Goal: Task Accomplishment & Management: Use online tool/utility

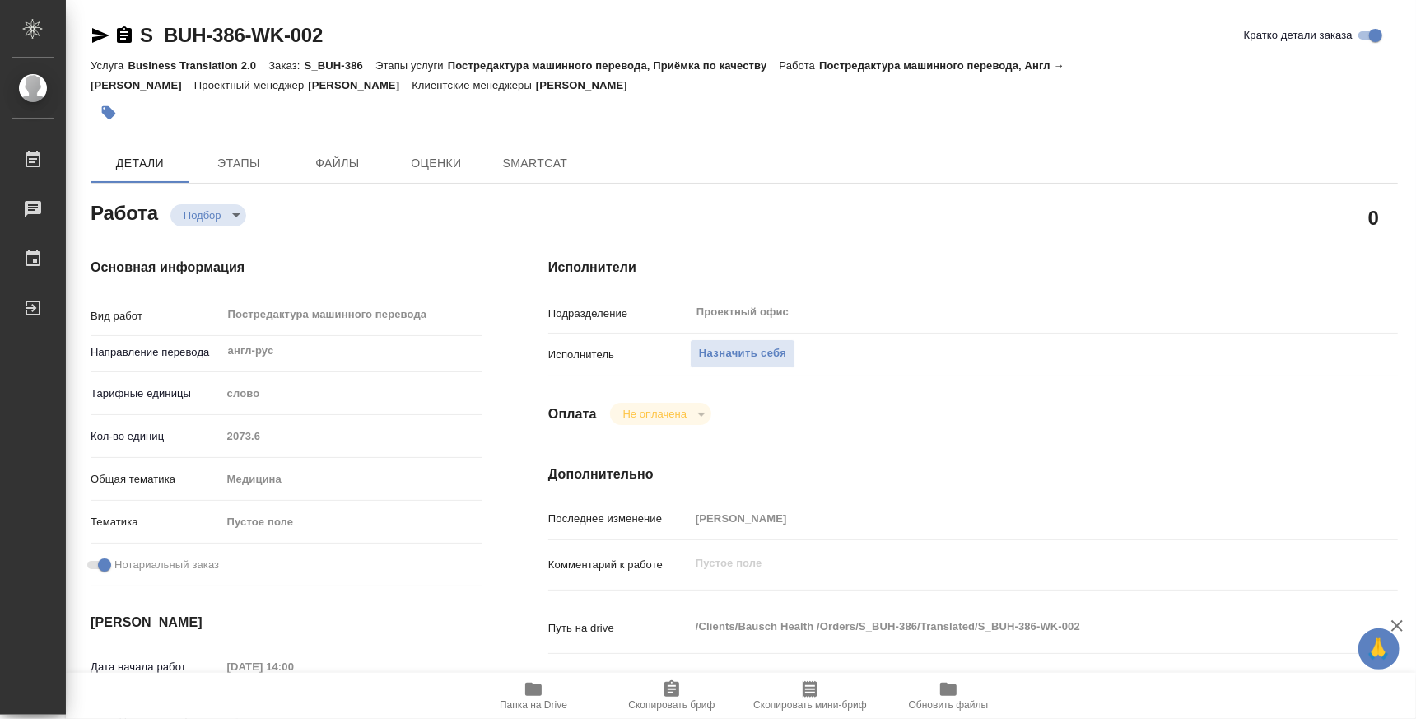
type textarea "x"
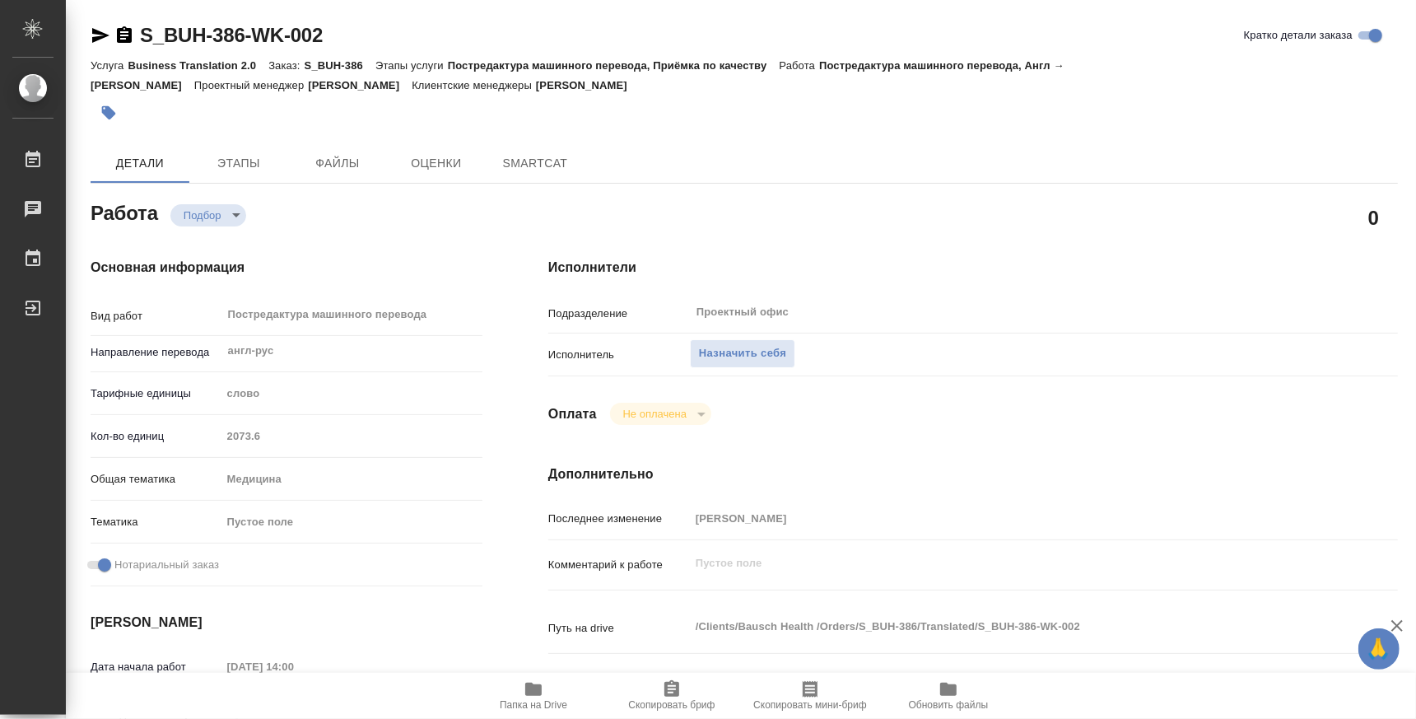
type textarea "x"
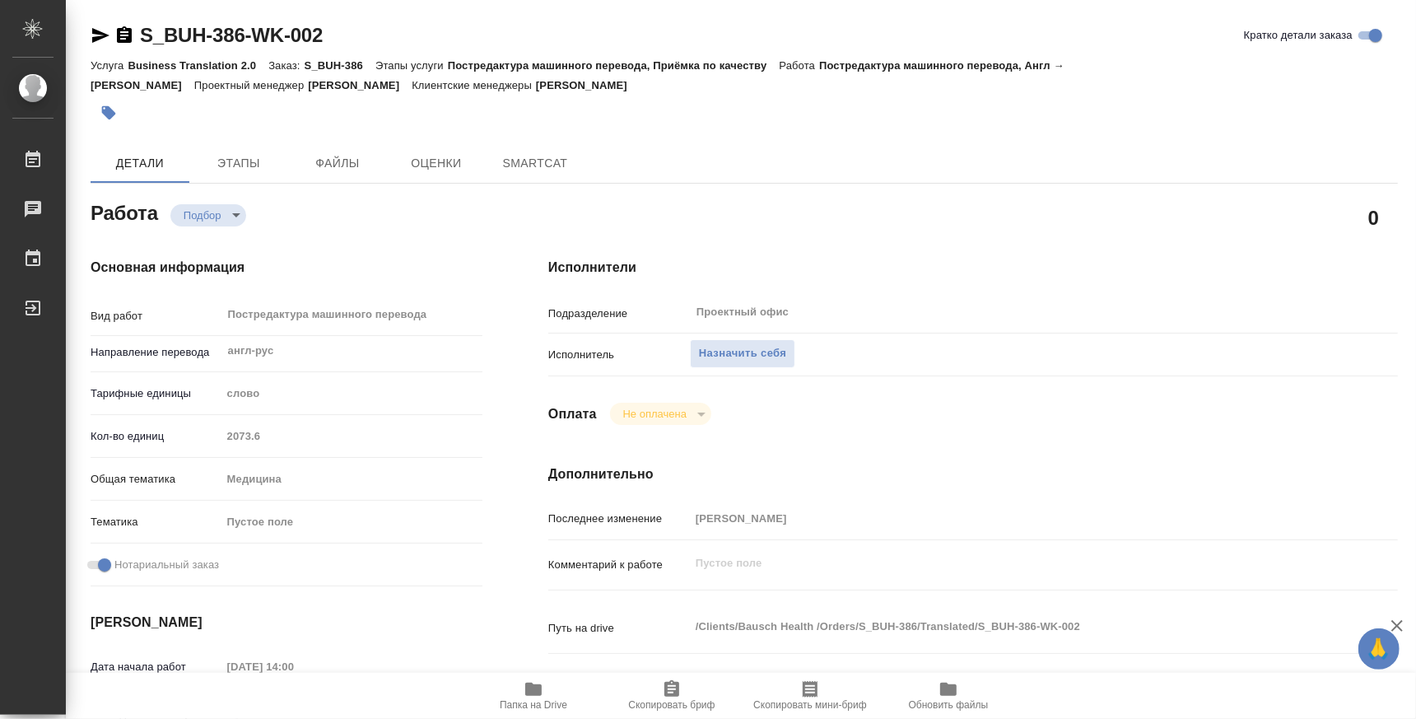
type textarea "x"
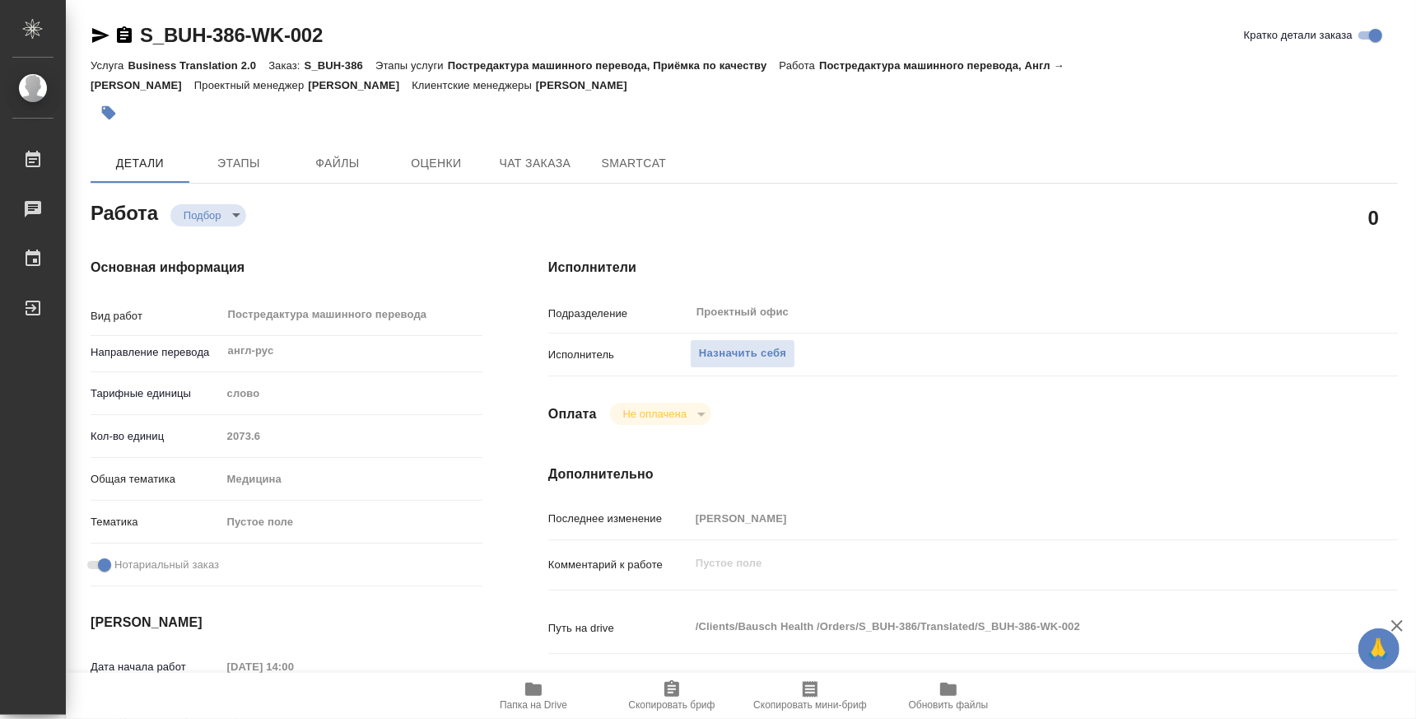
type textarea "x"
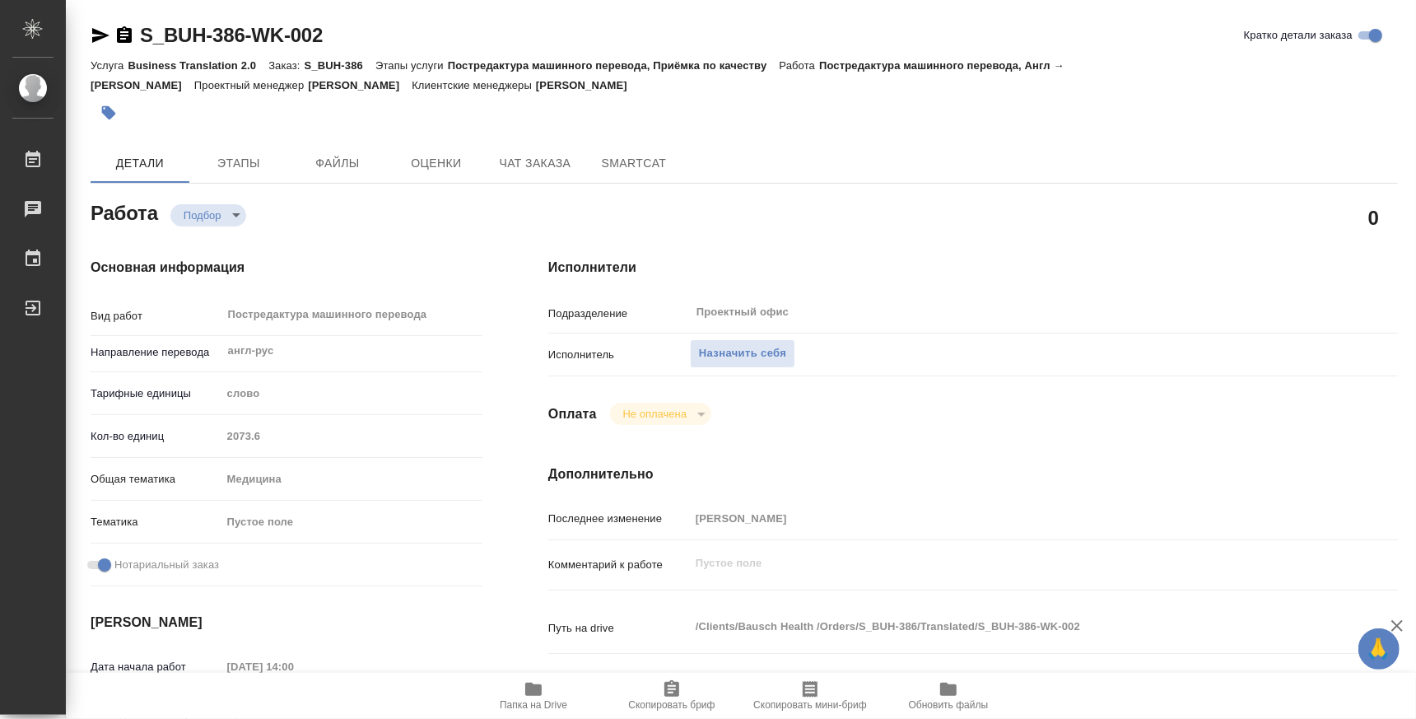
click at [518, 707] on span "Папка на Drive" at bounding box center [534, 705] width 68 height 12
type textarea "x"
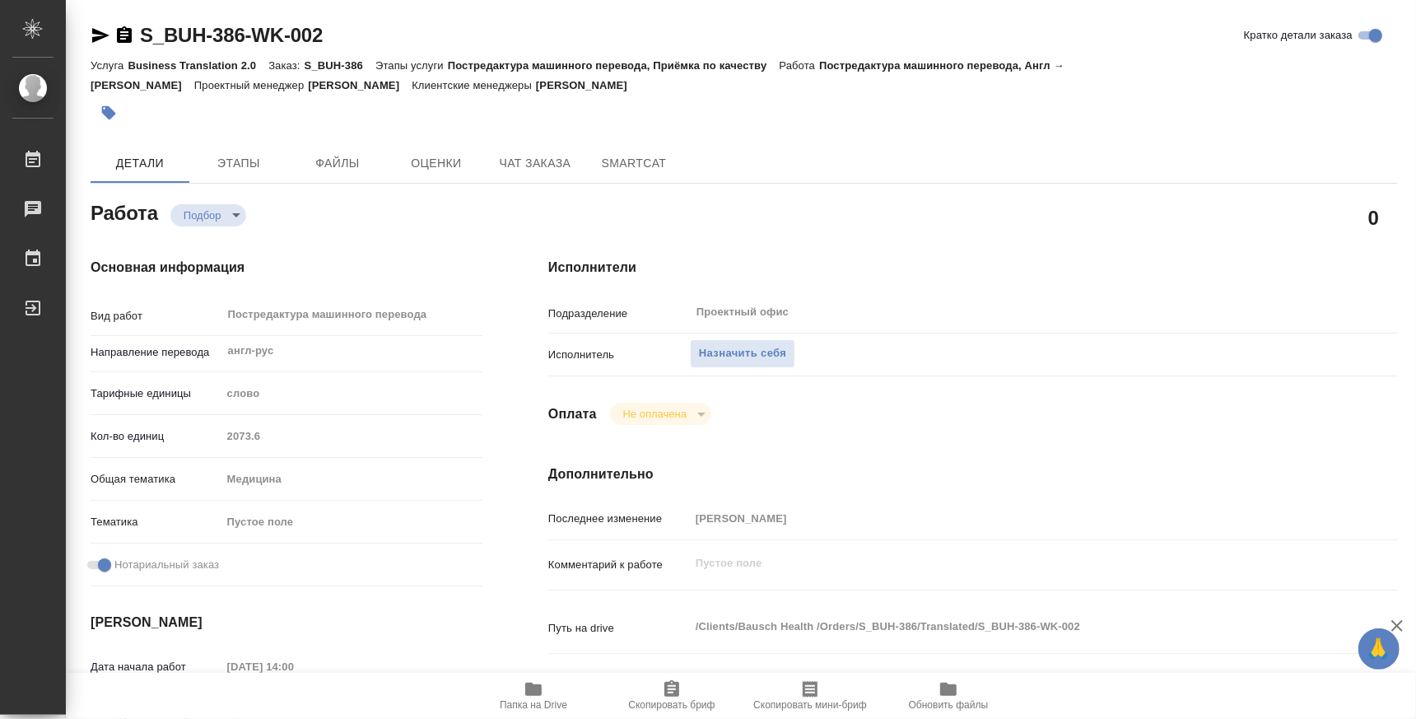
type textarea "x"
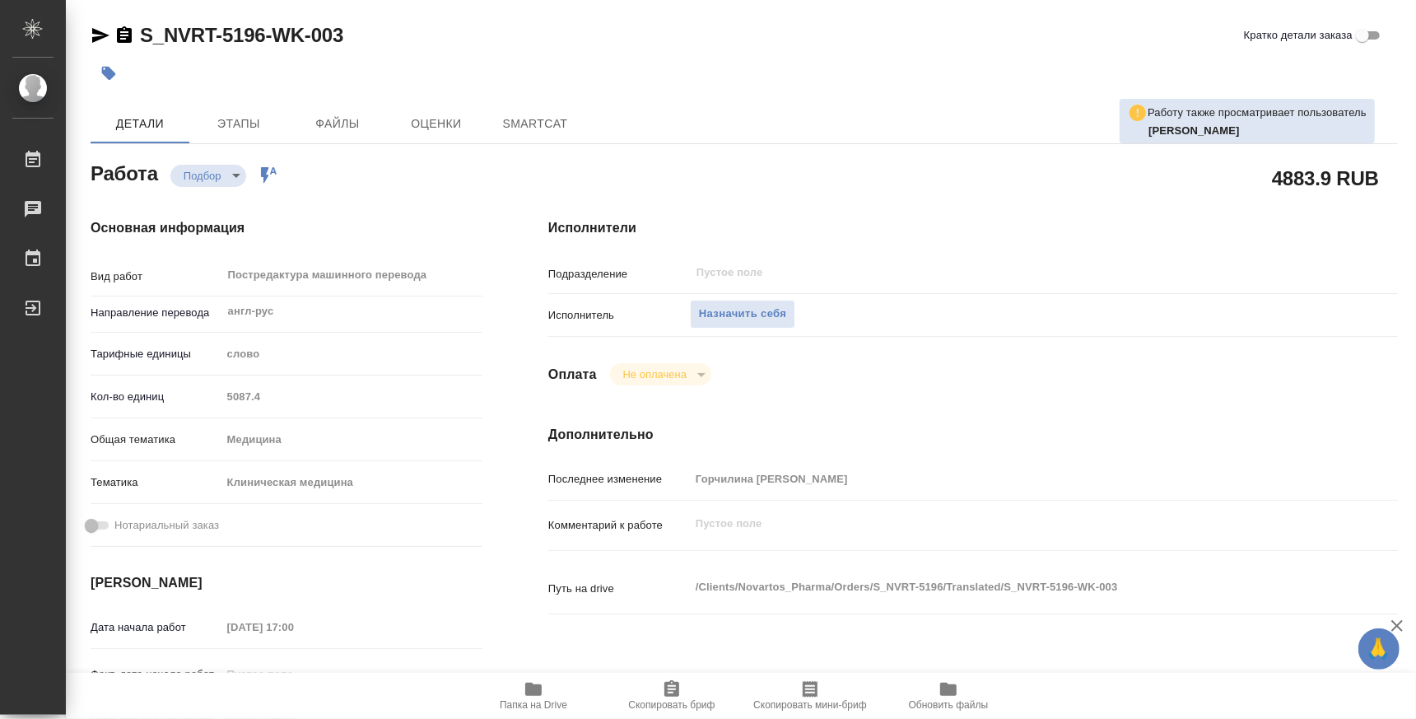
type textarea "x"
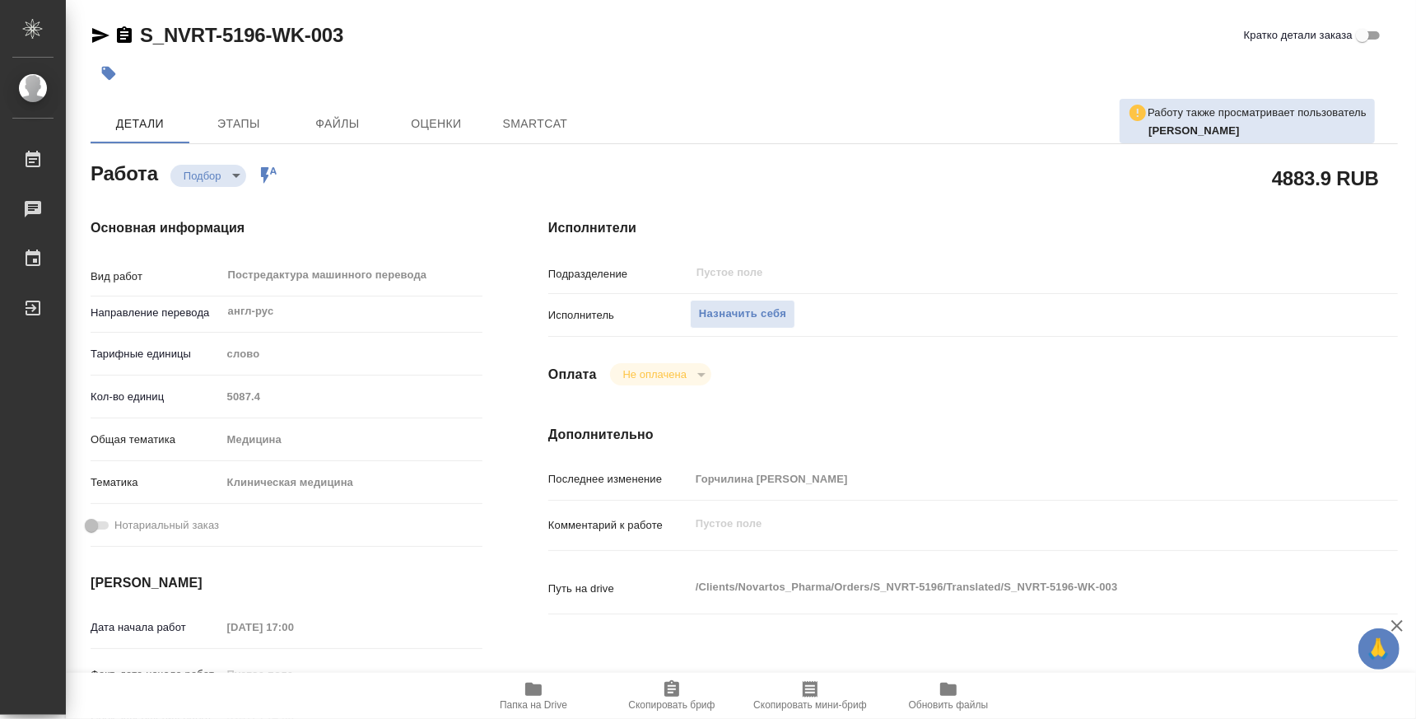
type textarea "x"
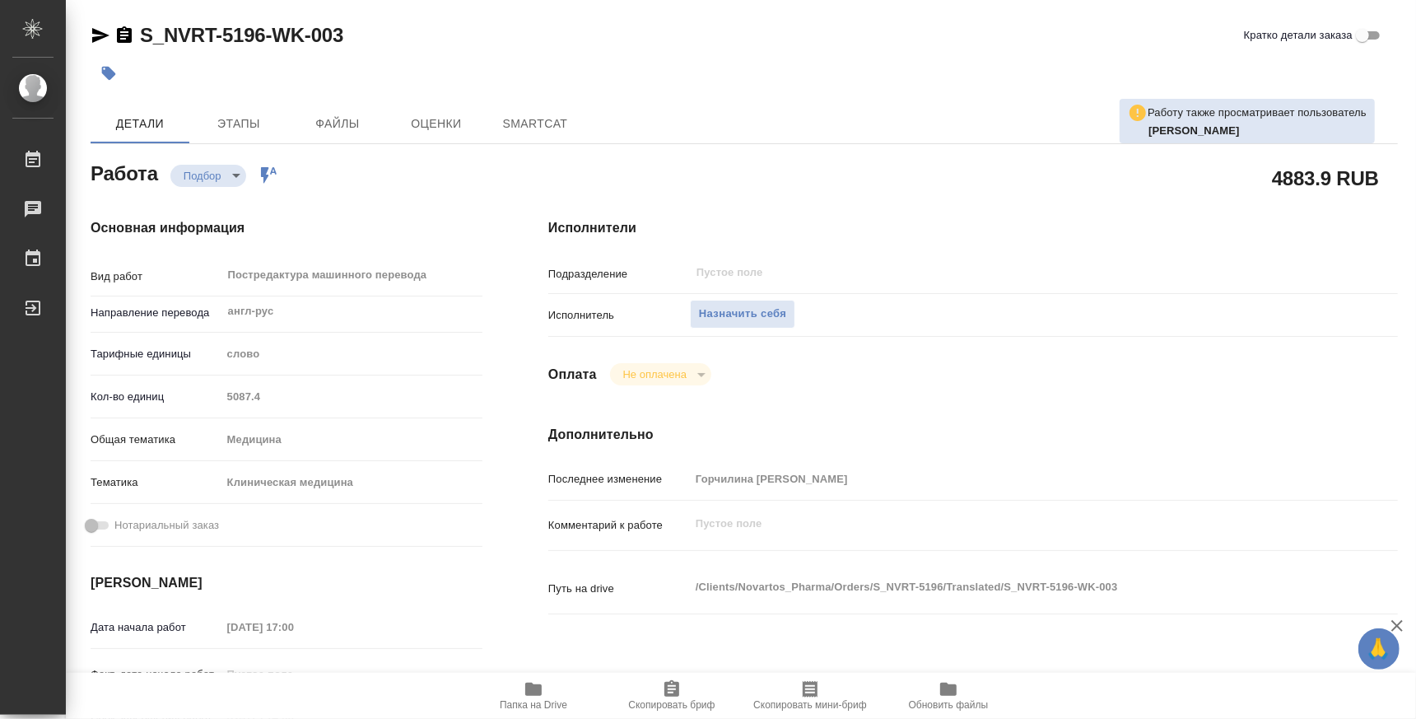
type textarea "x"
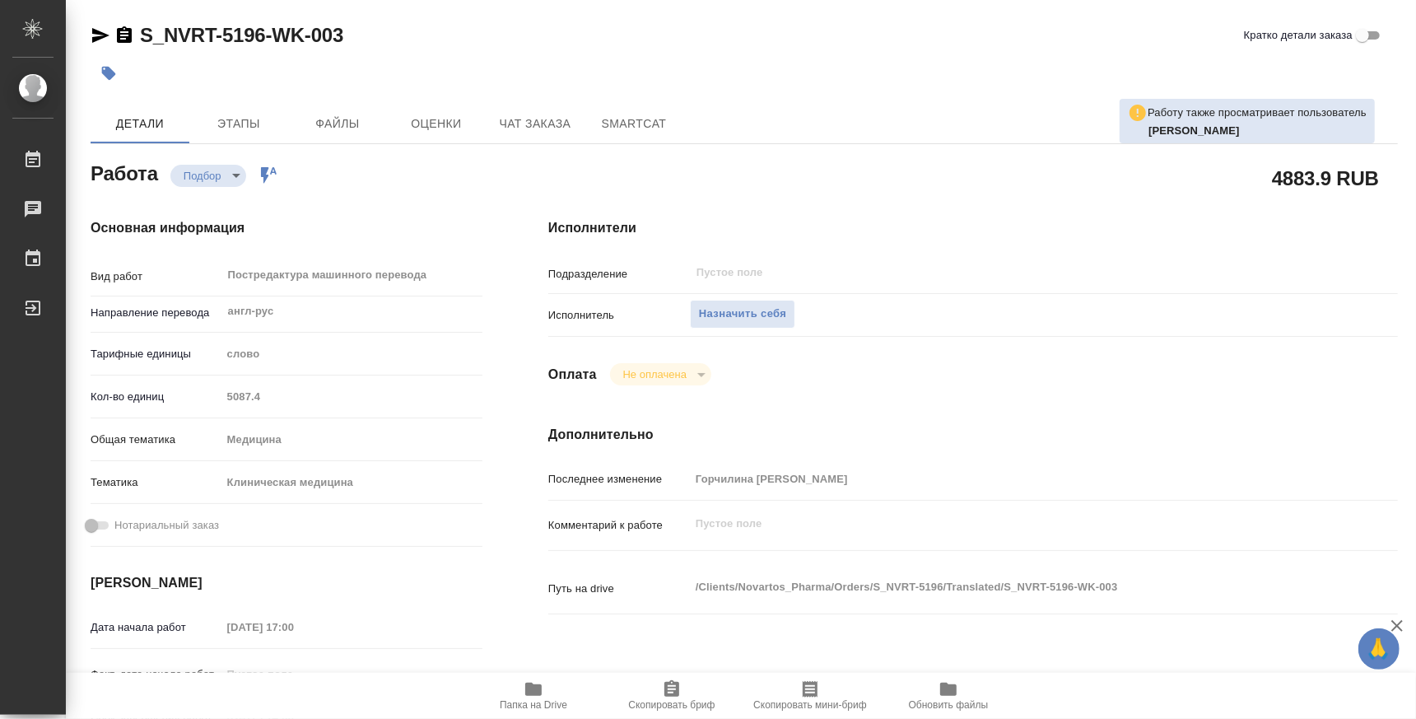
type textarea "x"
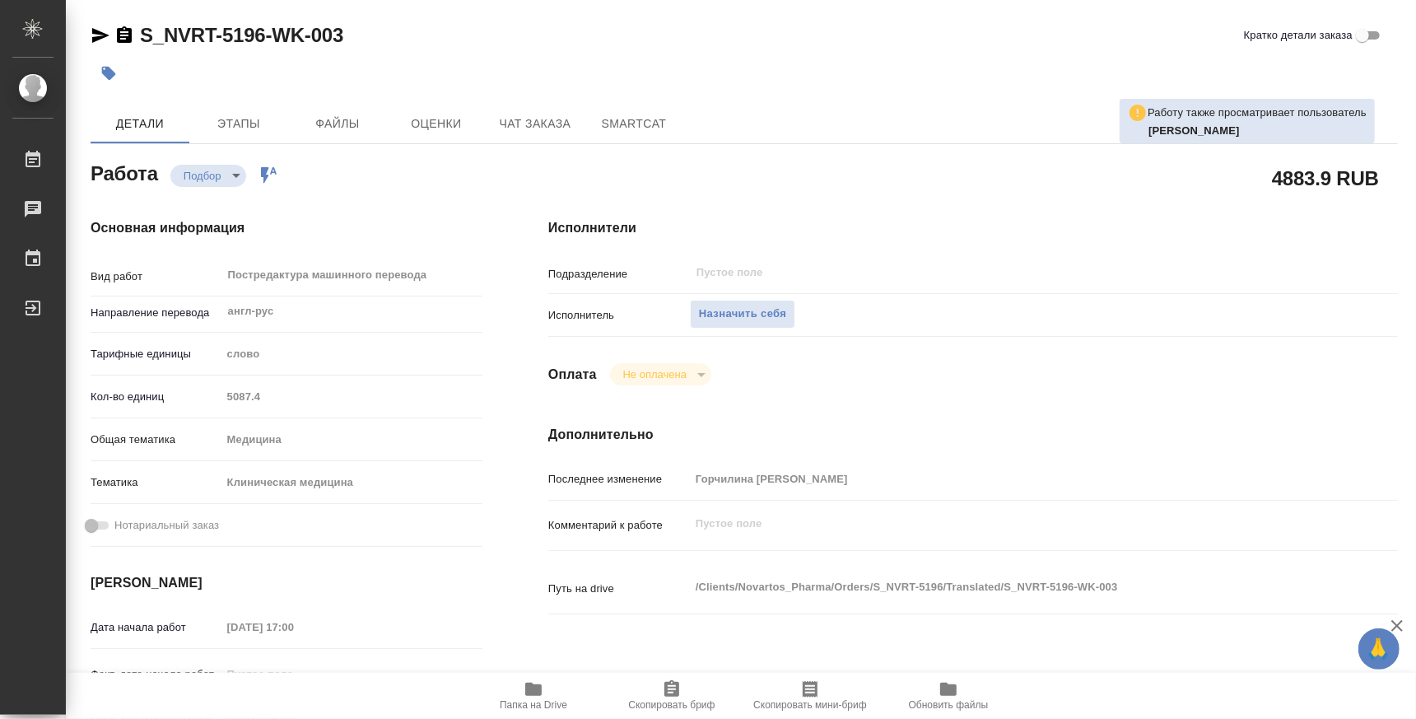
type textarea "x"
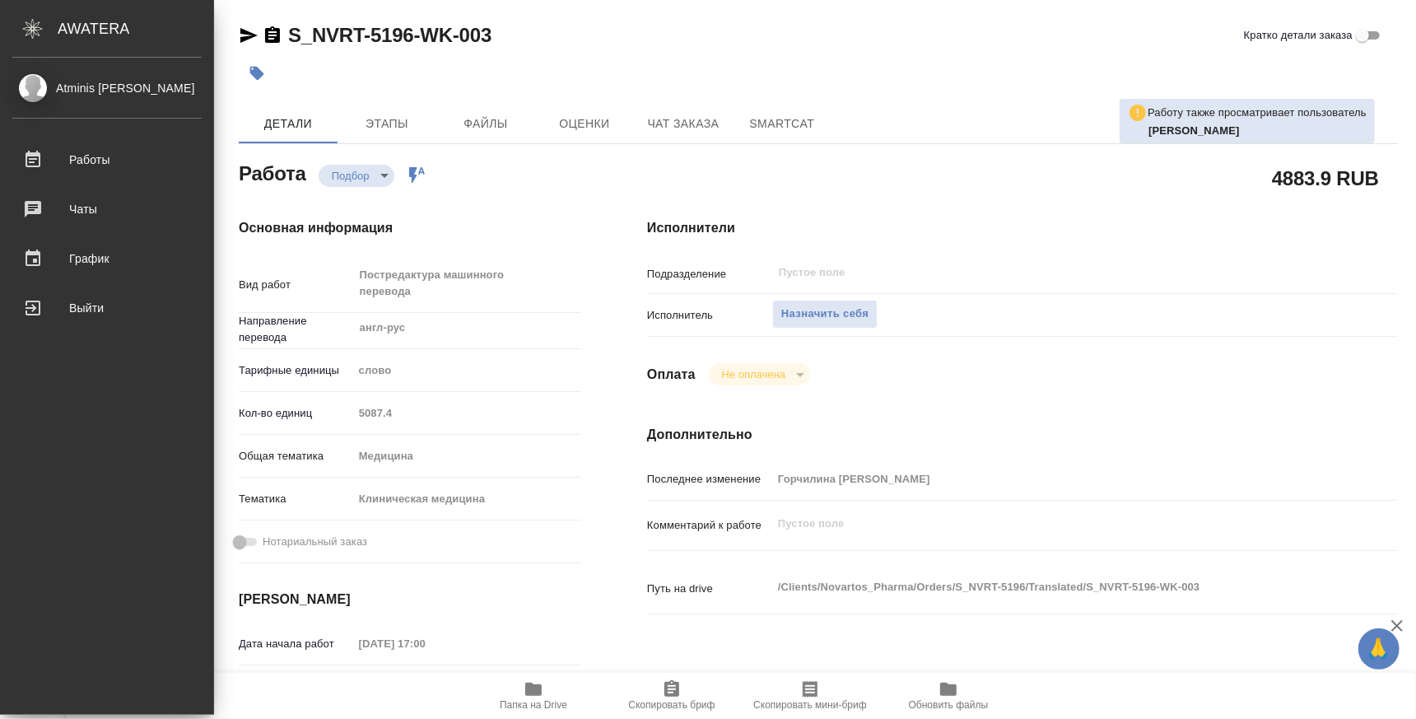
type textarea "x"
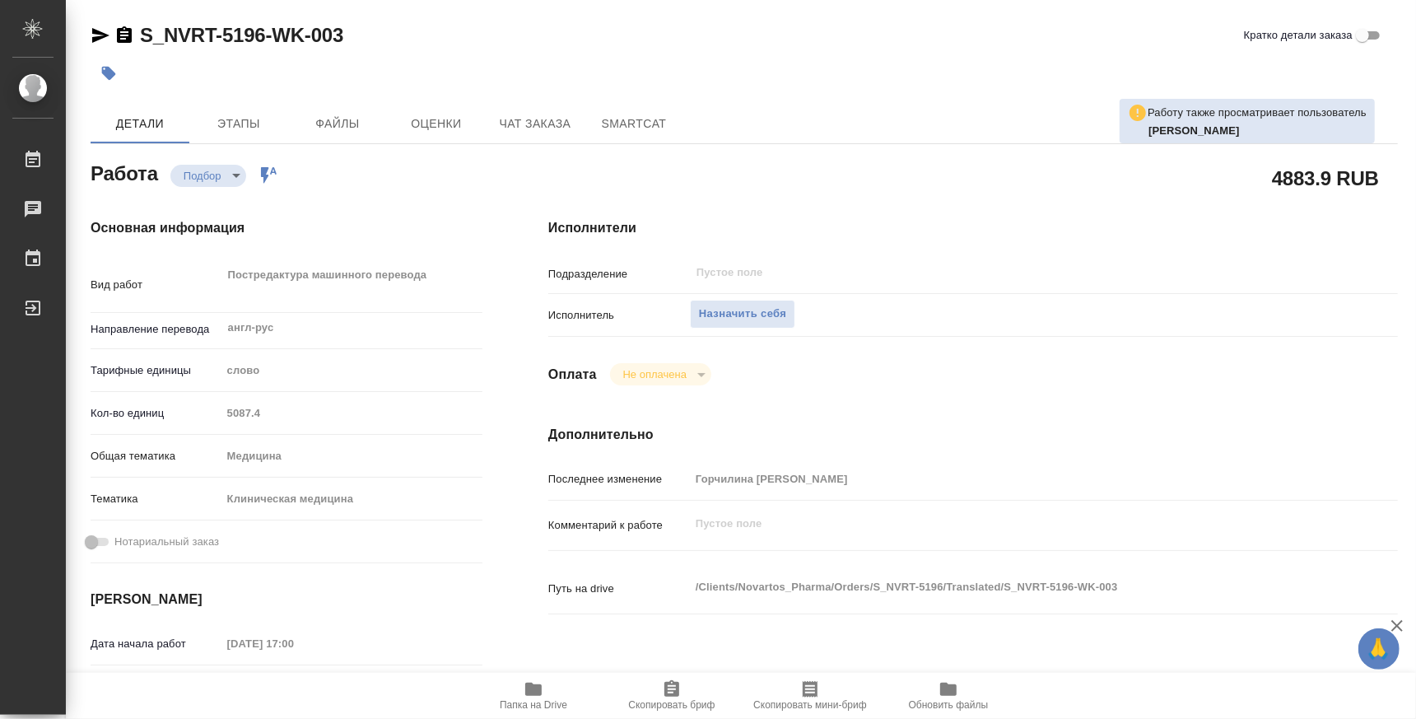
type textarea "x"
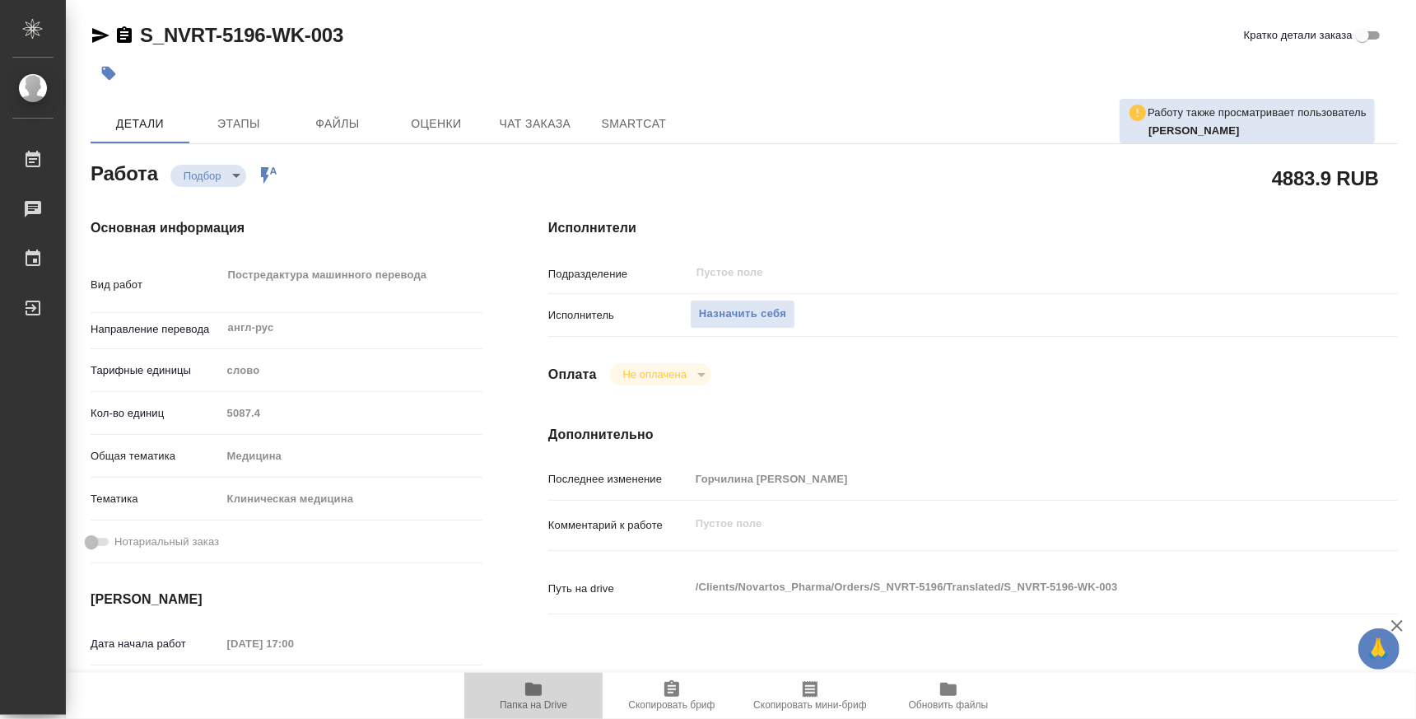
click at [540, 706] on span "Папка на Drive" at bounding box center [534, 705] width 68 height 12
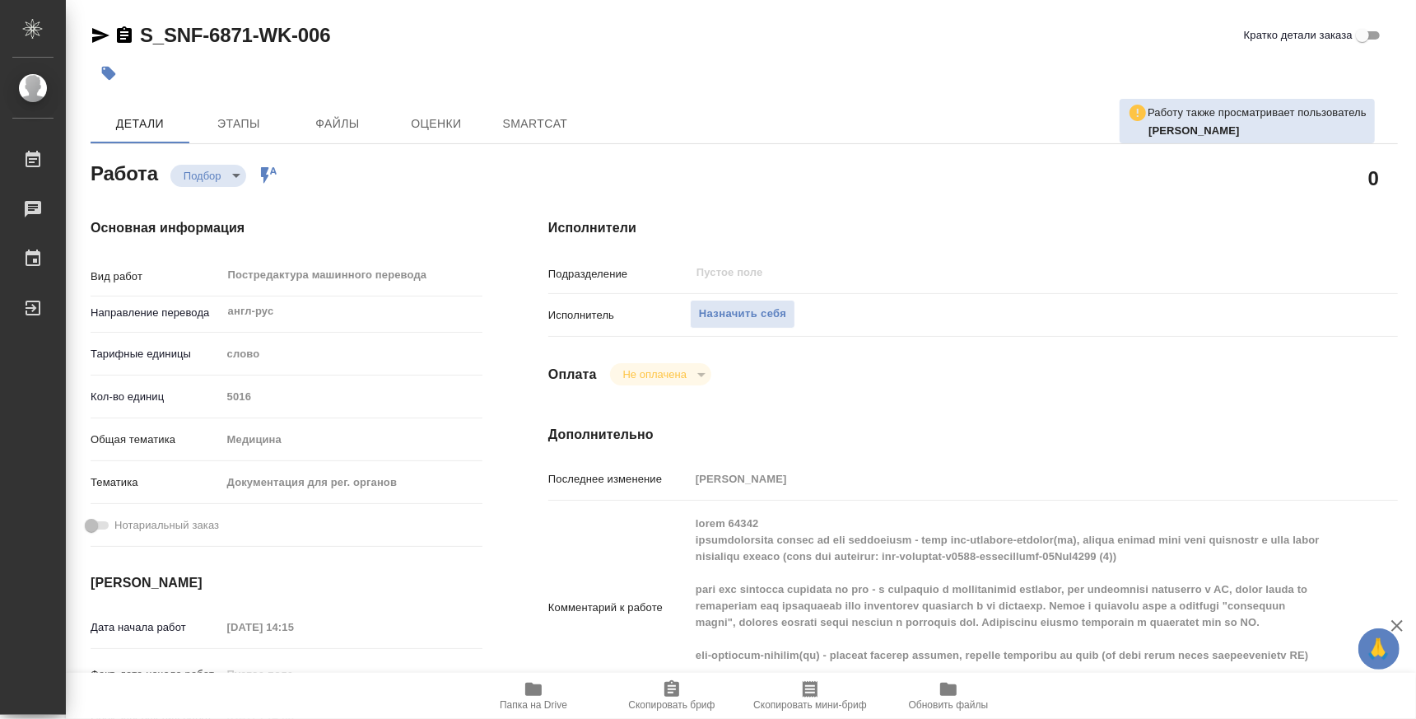
type textarea "x"
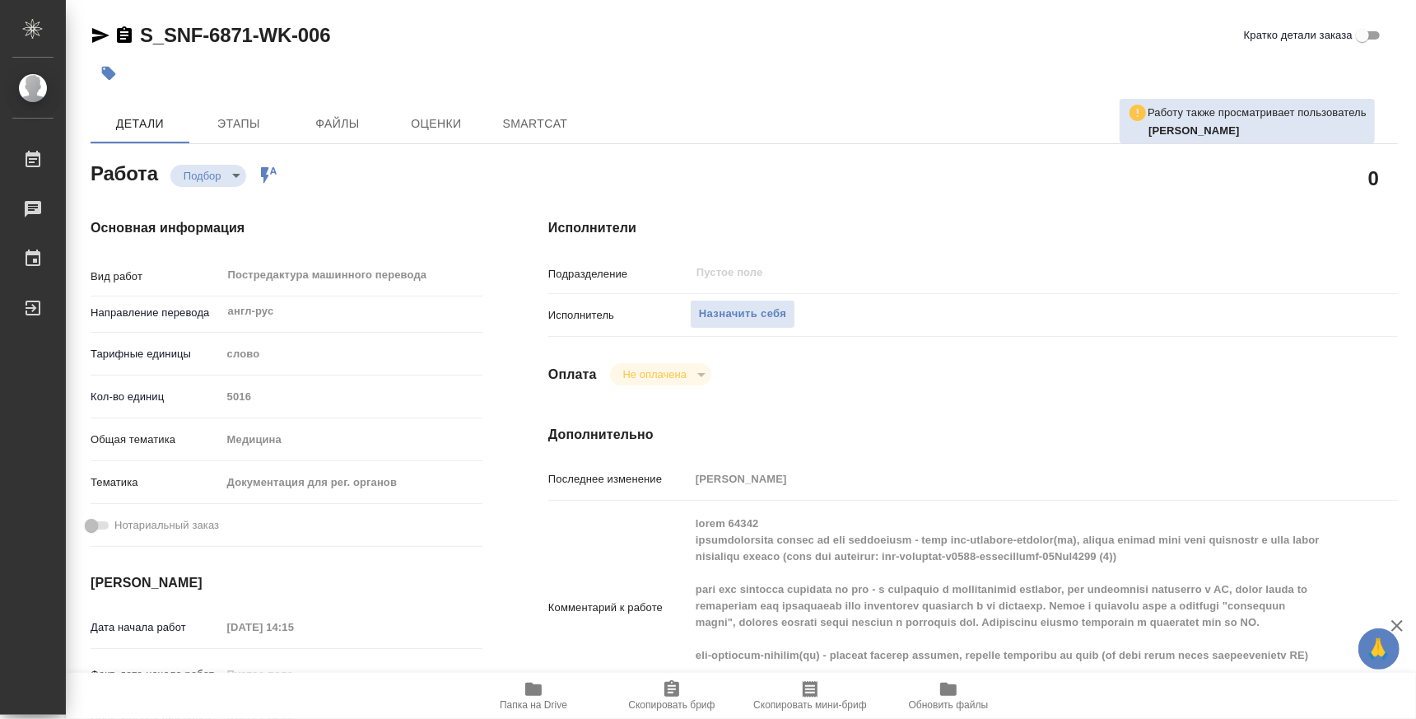
type textarea "x"
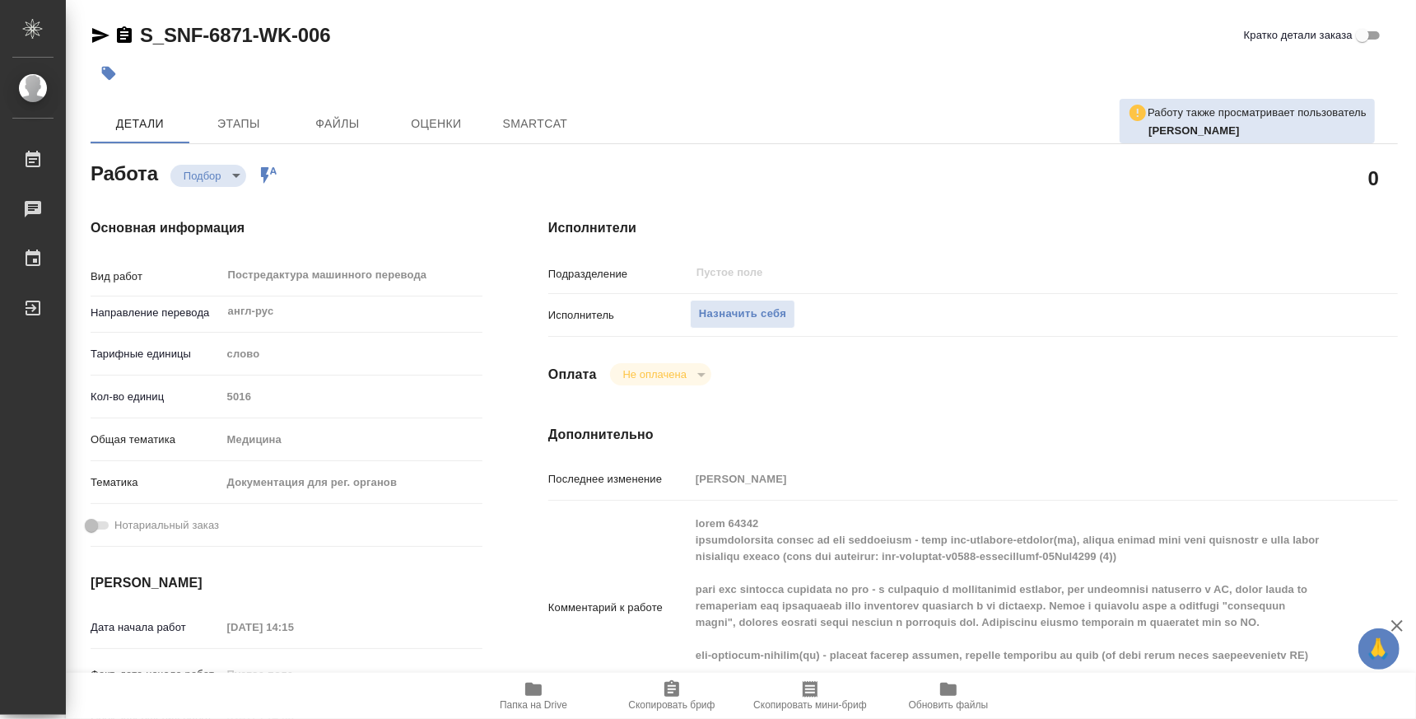
type textarea "x"
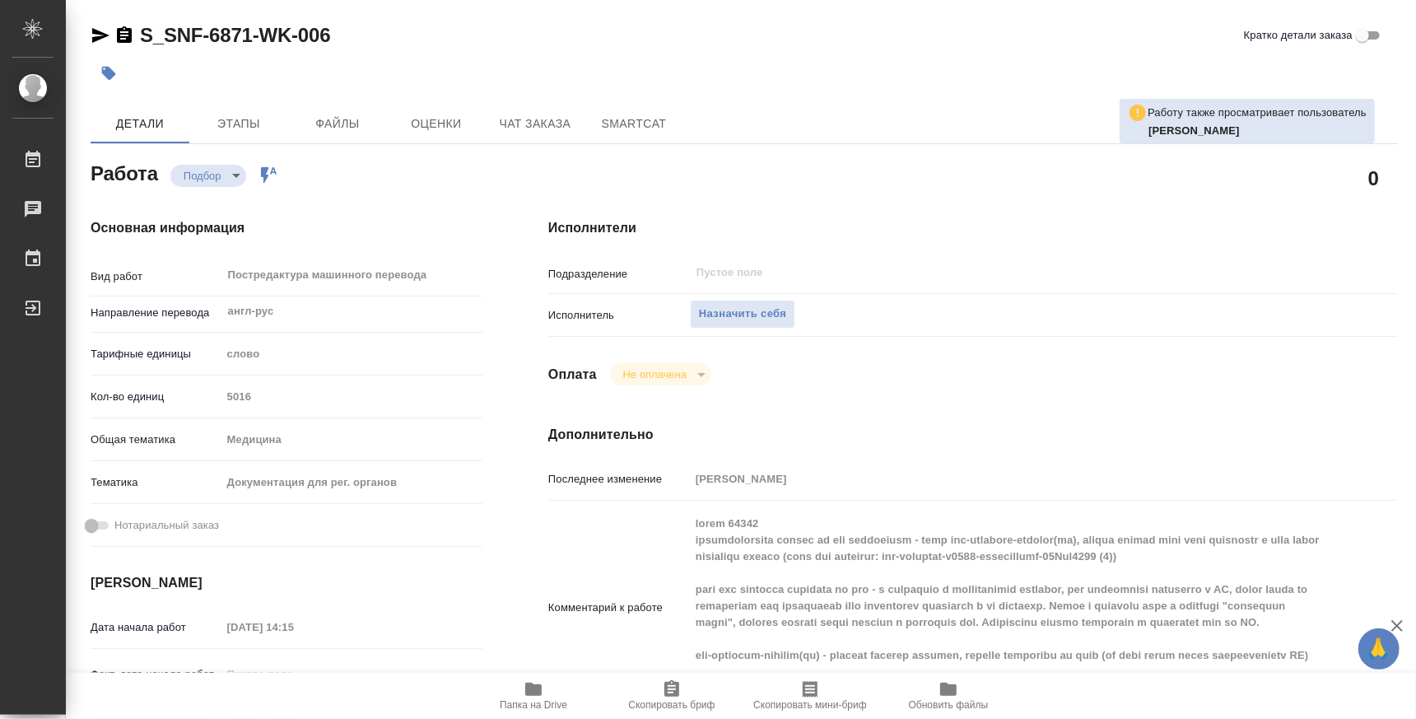
scroll to position [102, 0]
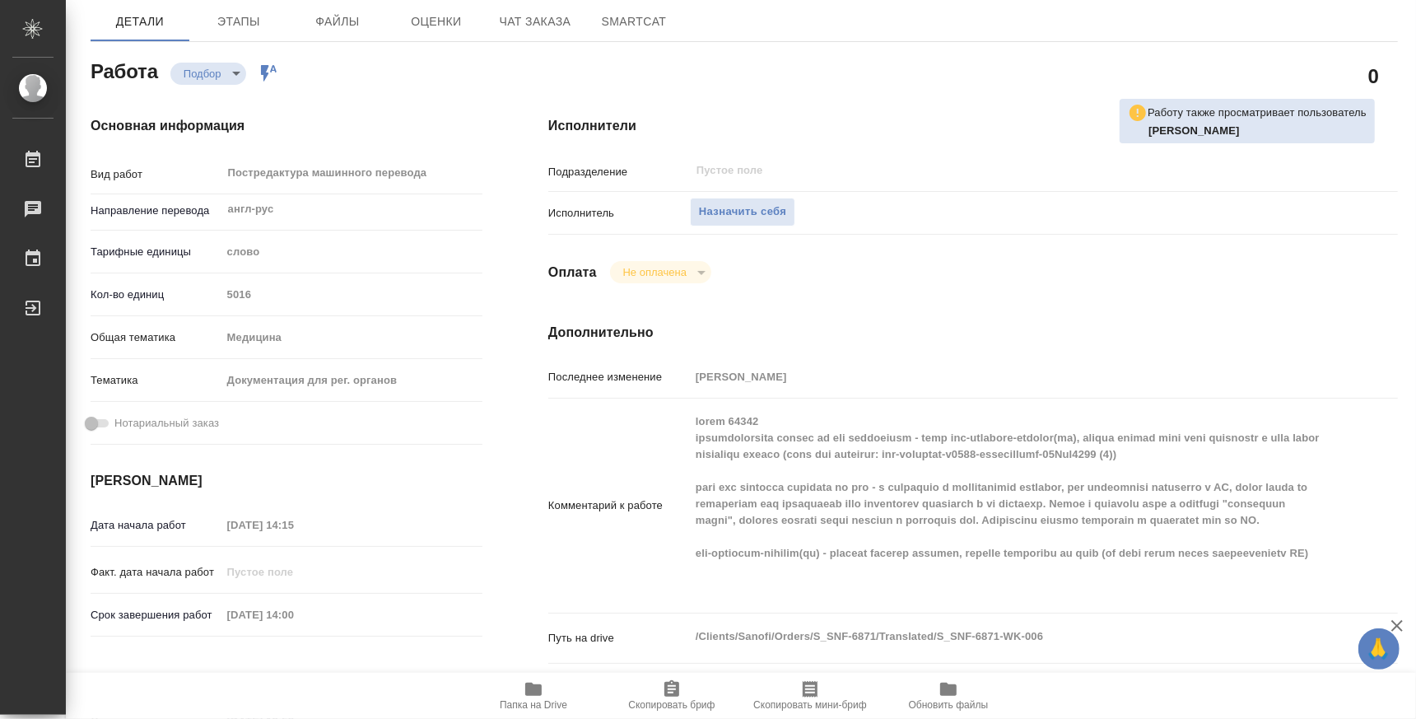
type textarea "x"
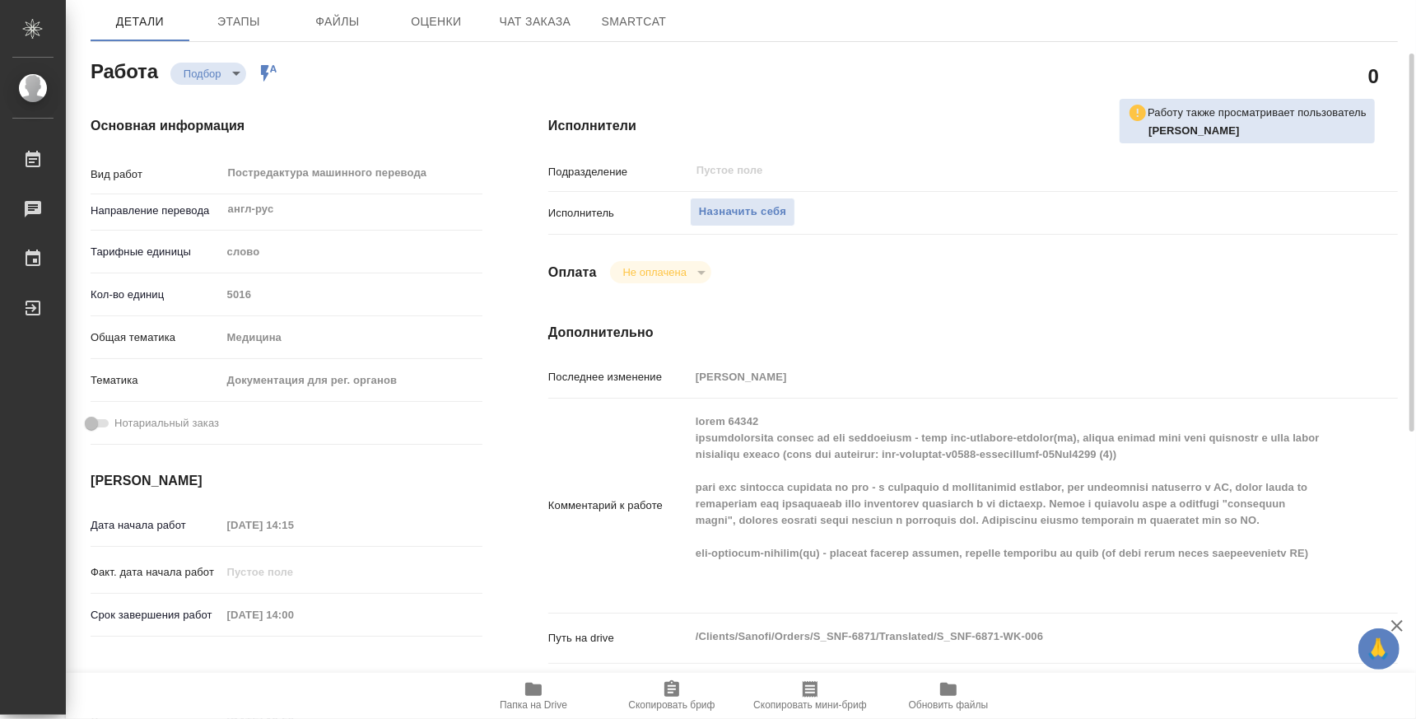
type textarea "x"
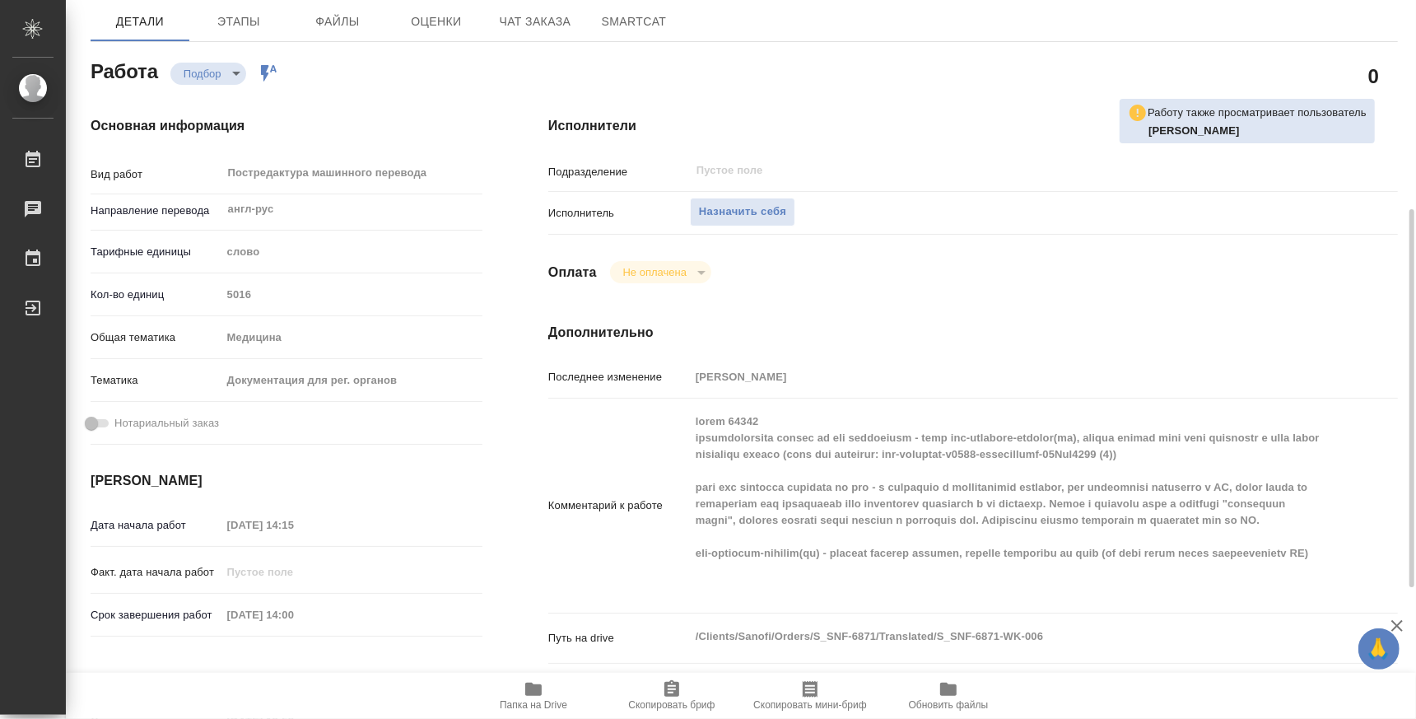
scroll to position [204, 0]
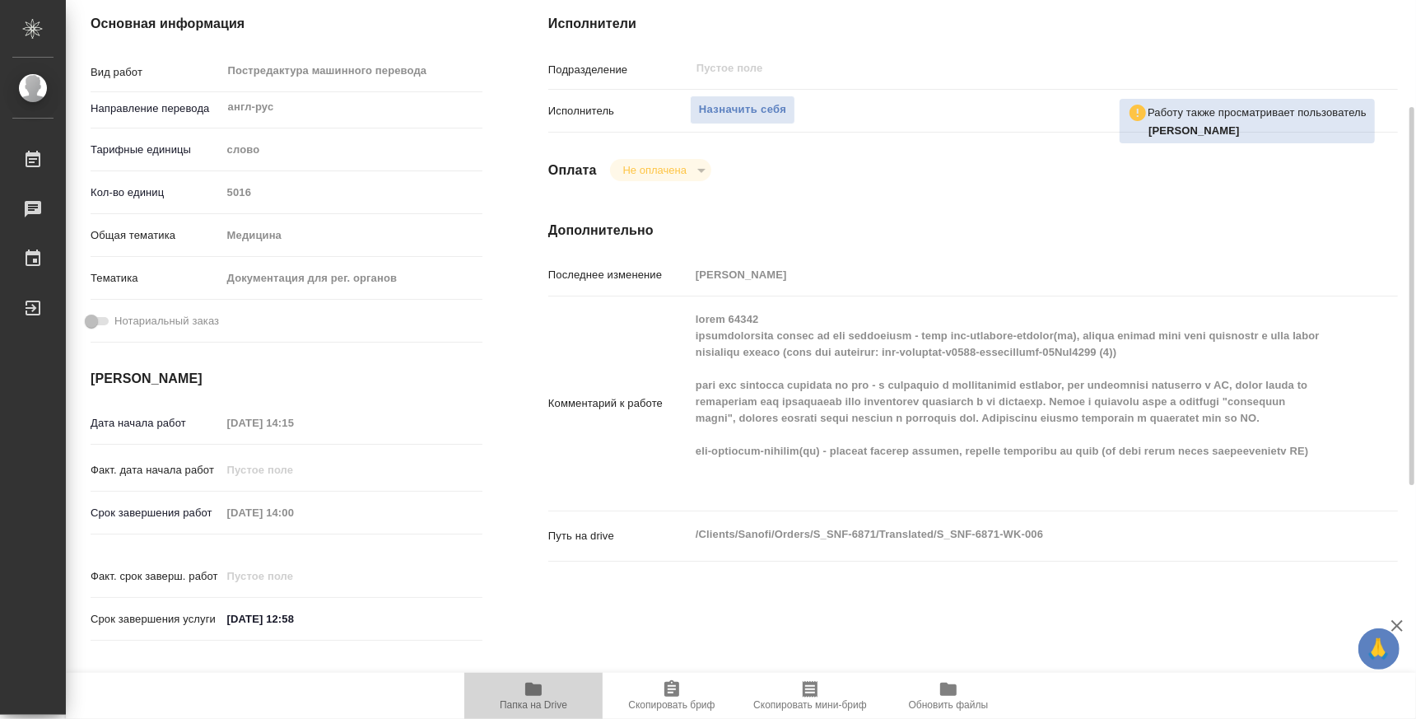
click at [519, 700] on span "Папка на Drive" at bounding box center [534, 705] width 68 height 12
type textarea "x"
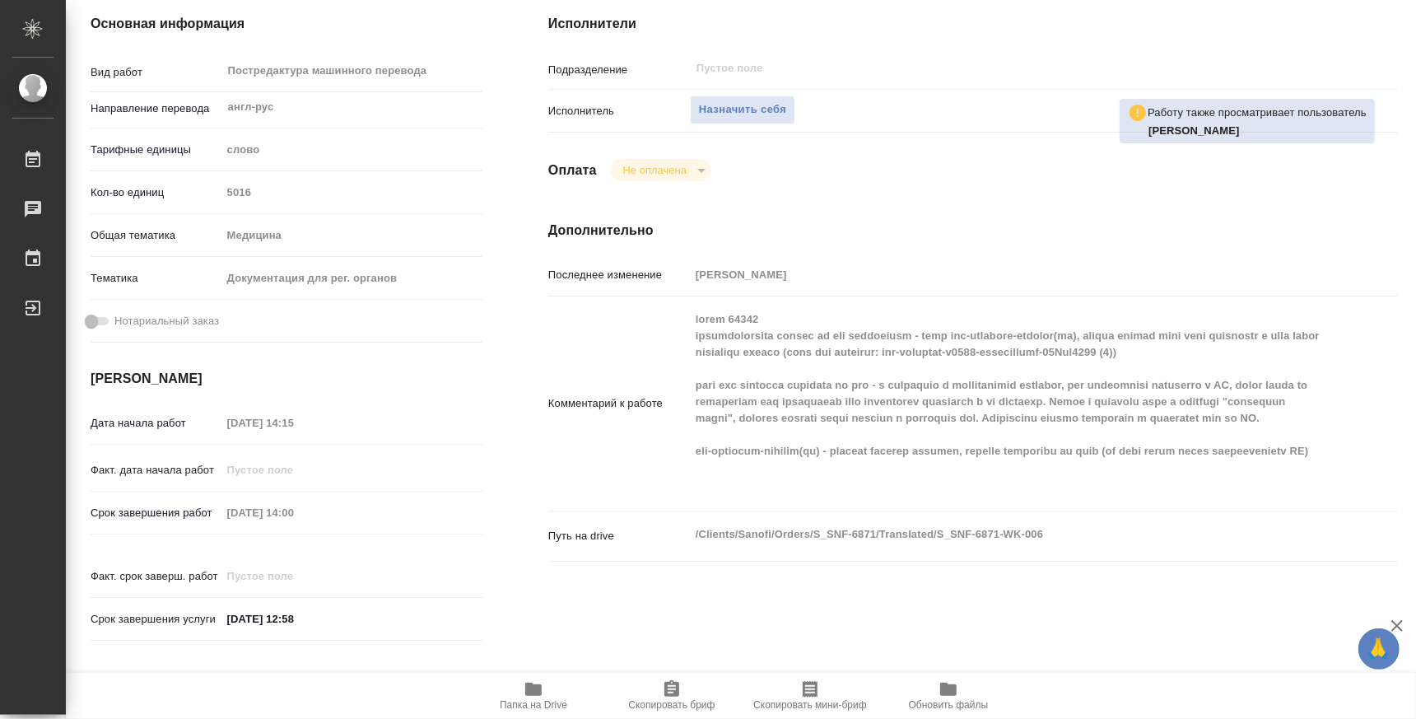
type textarea "x"
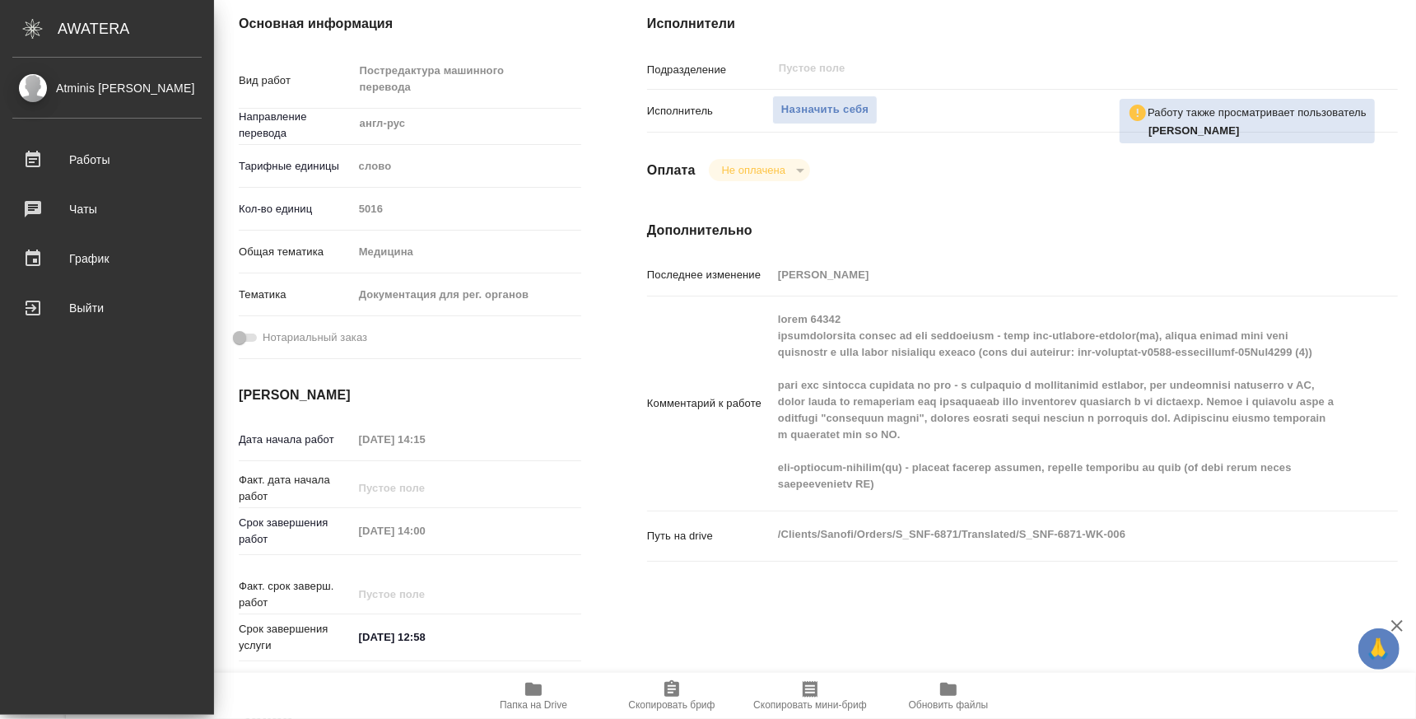
type textarea "x"
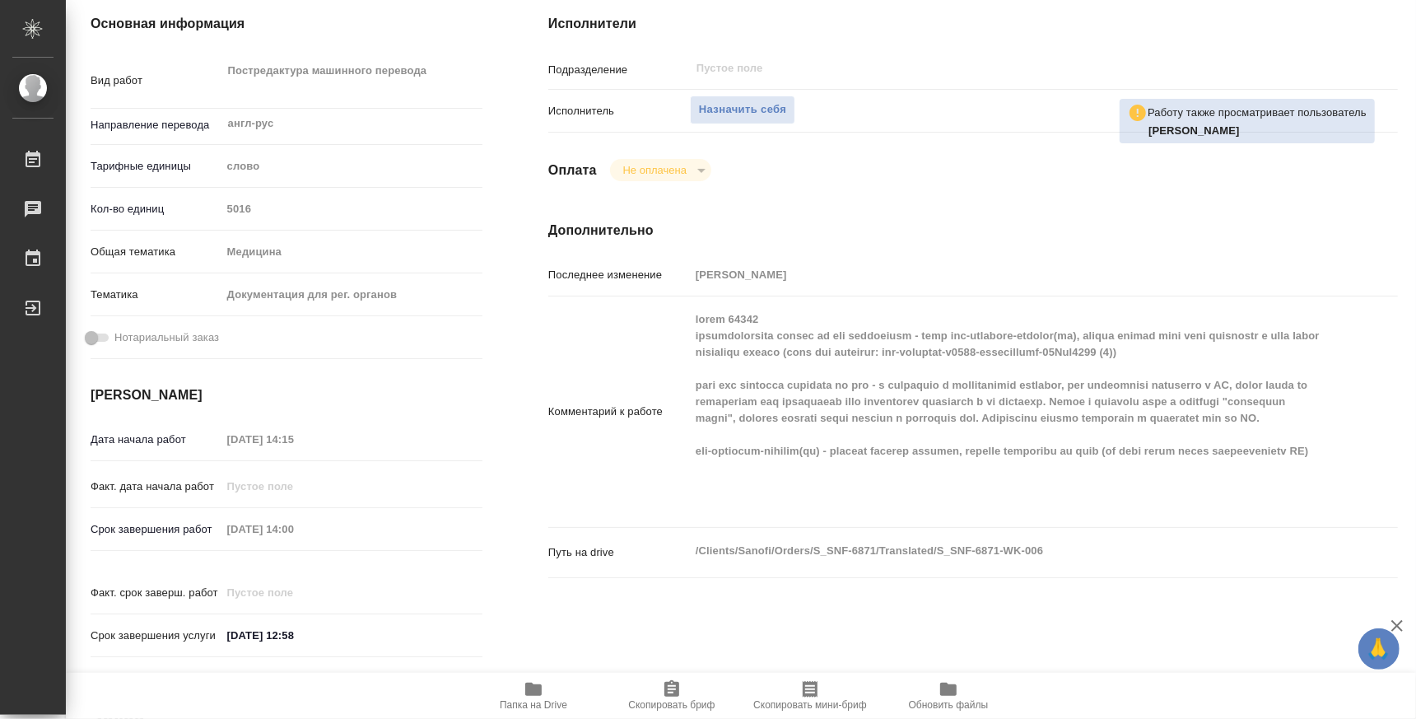
type textarea "x"
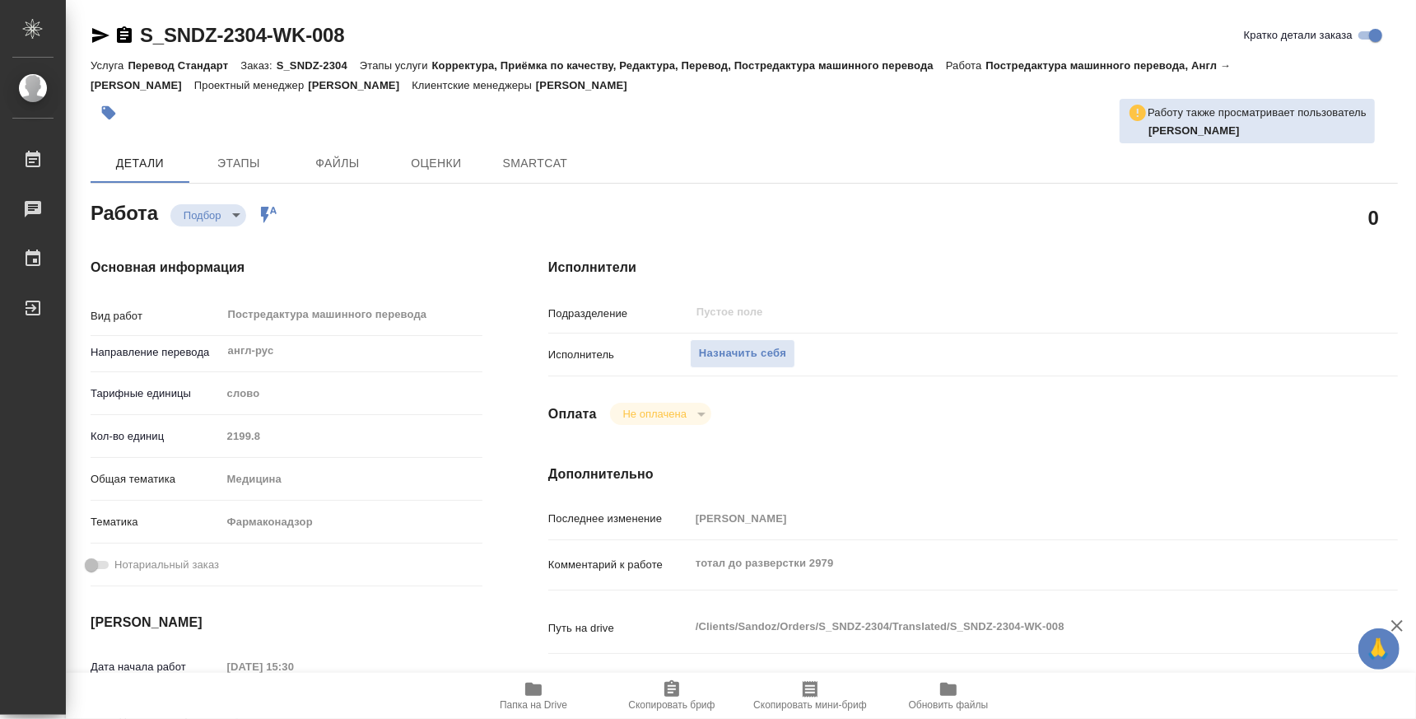
type textarea "x"
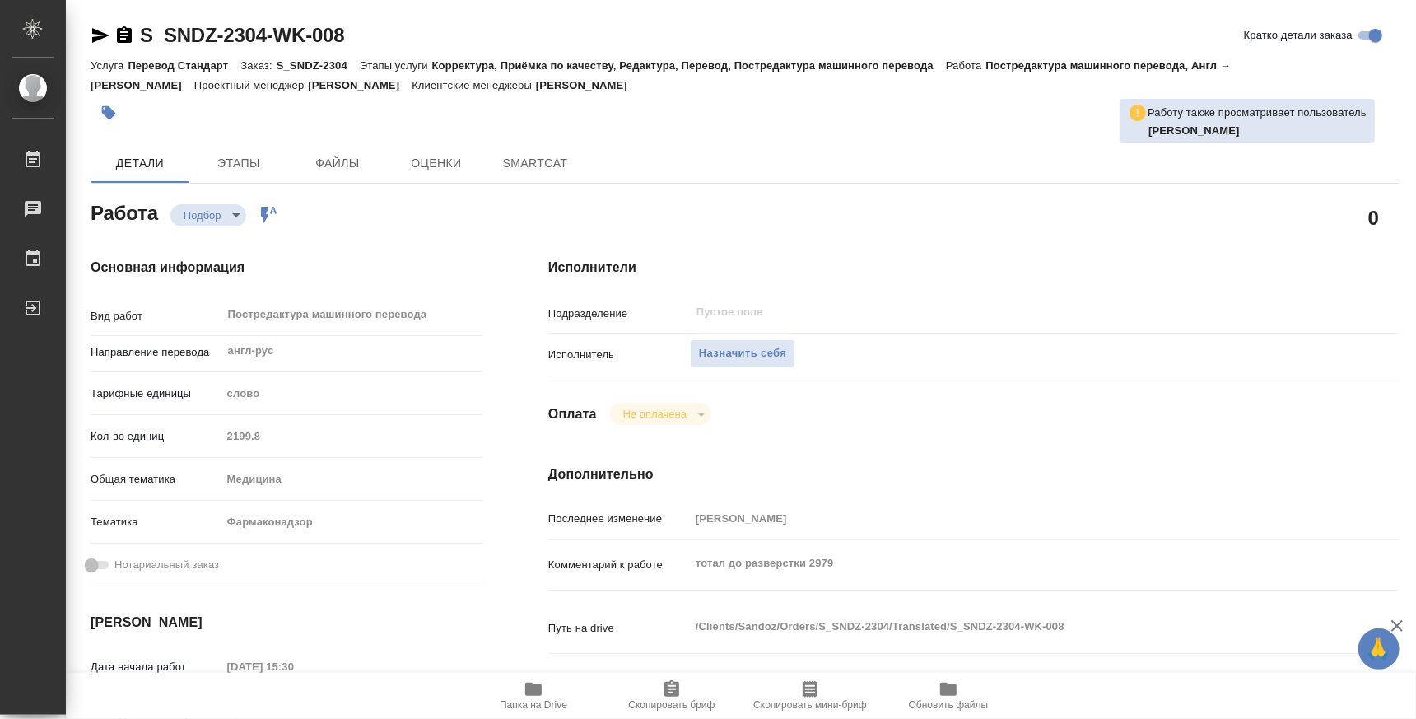
type textarea "x"
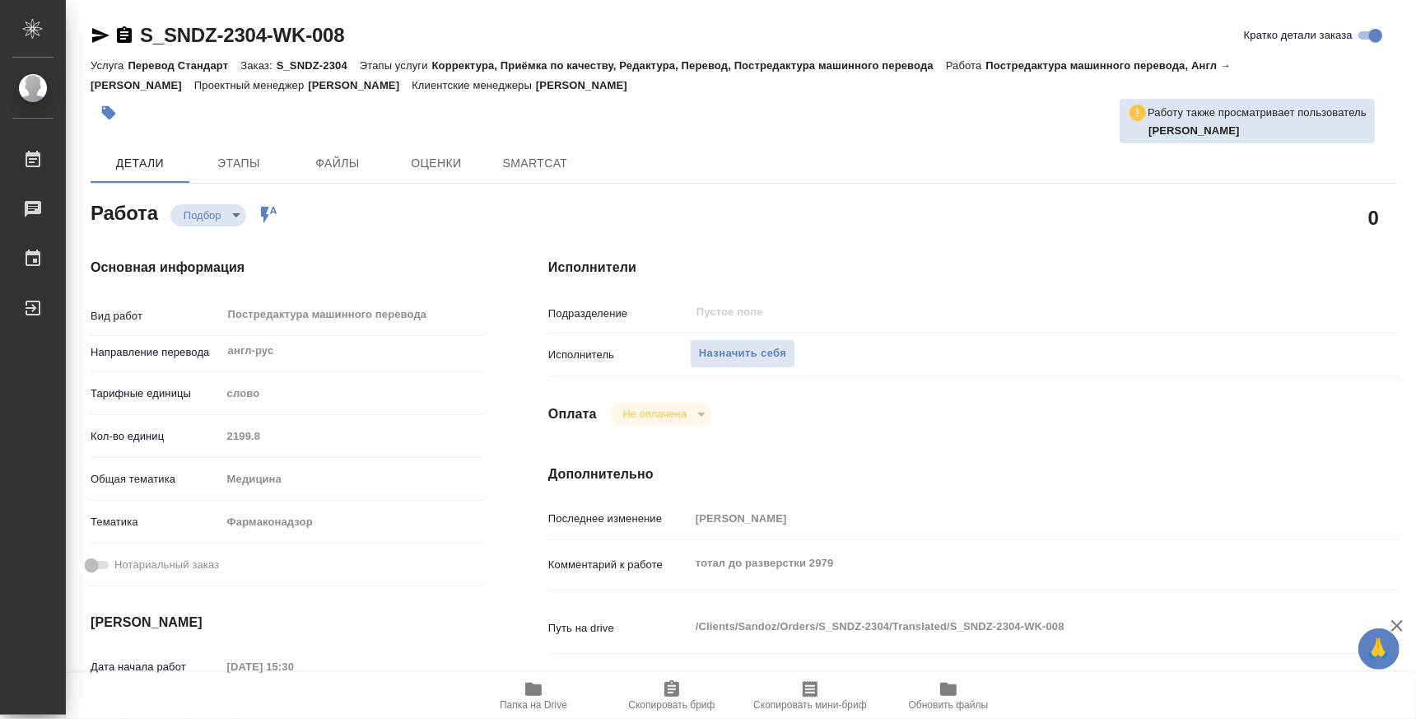
type textarea "x"
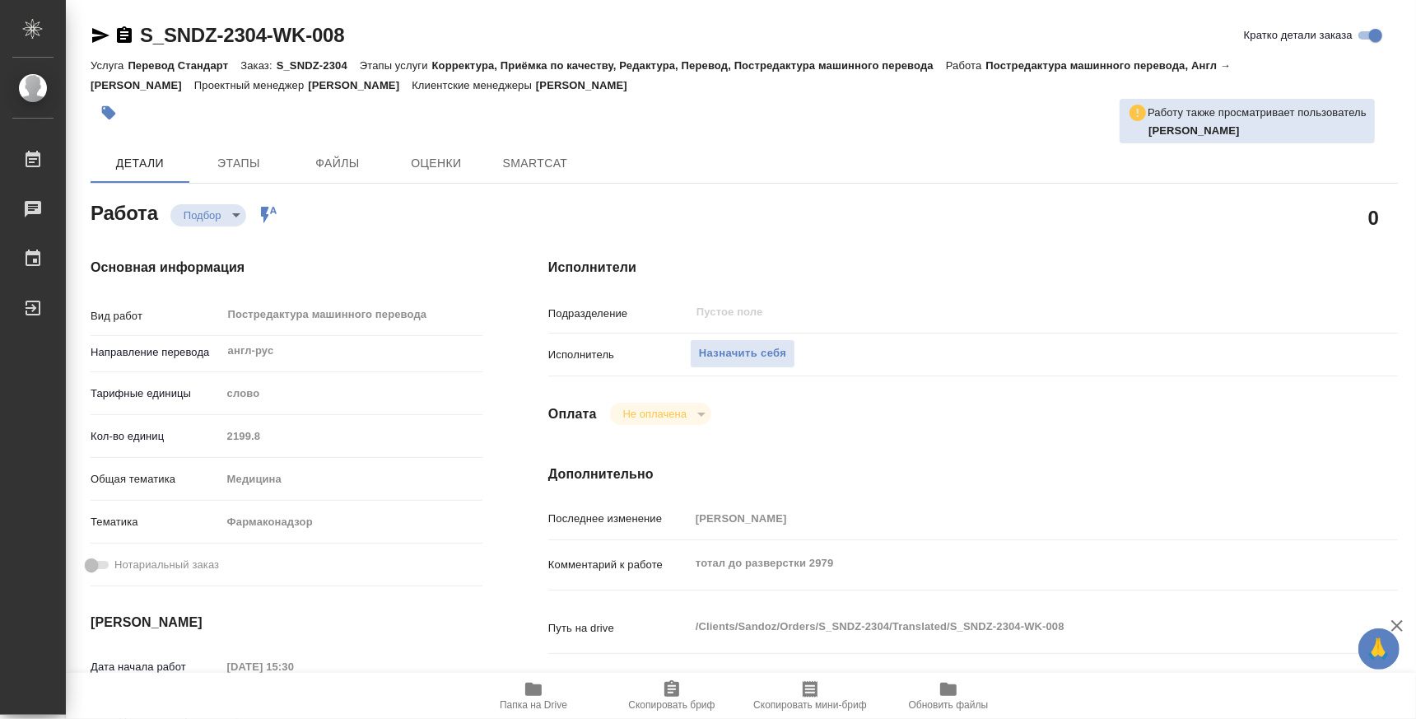
type textarea "x"
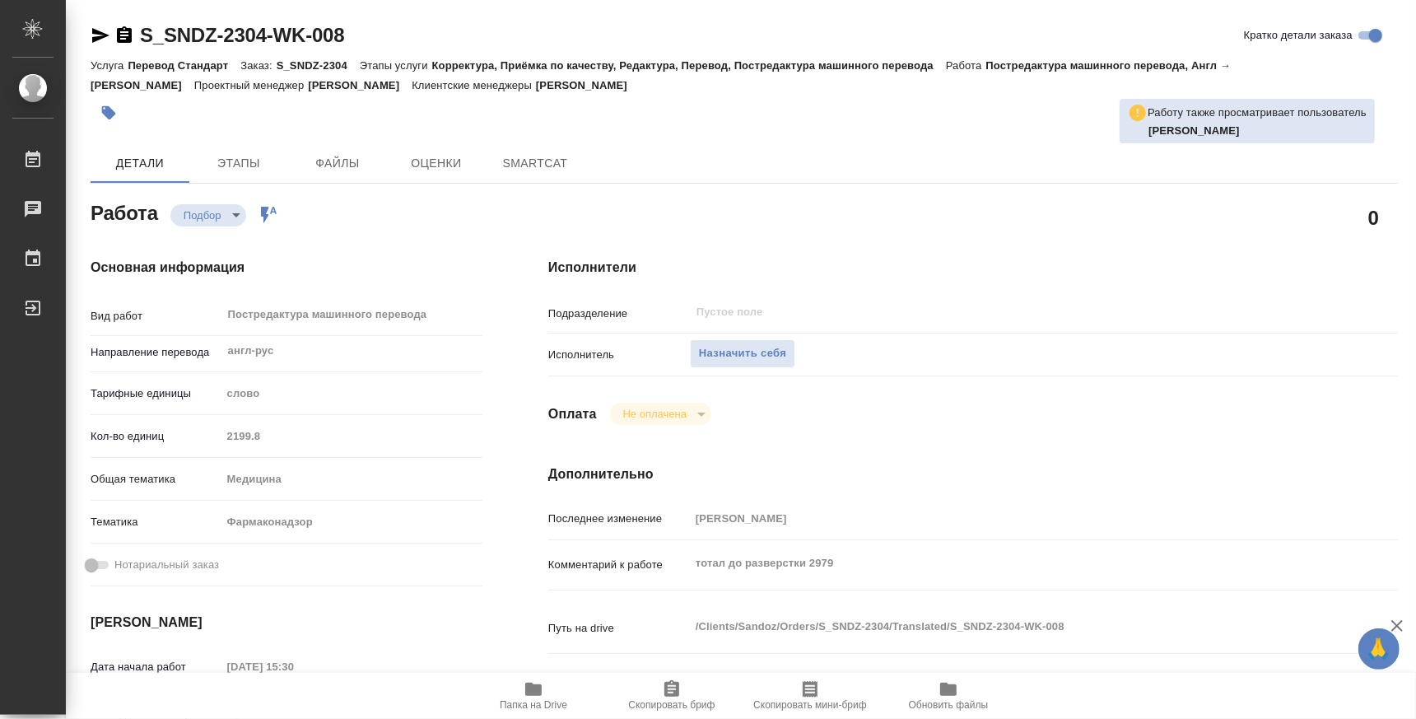
type textarea "x"
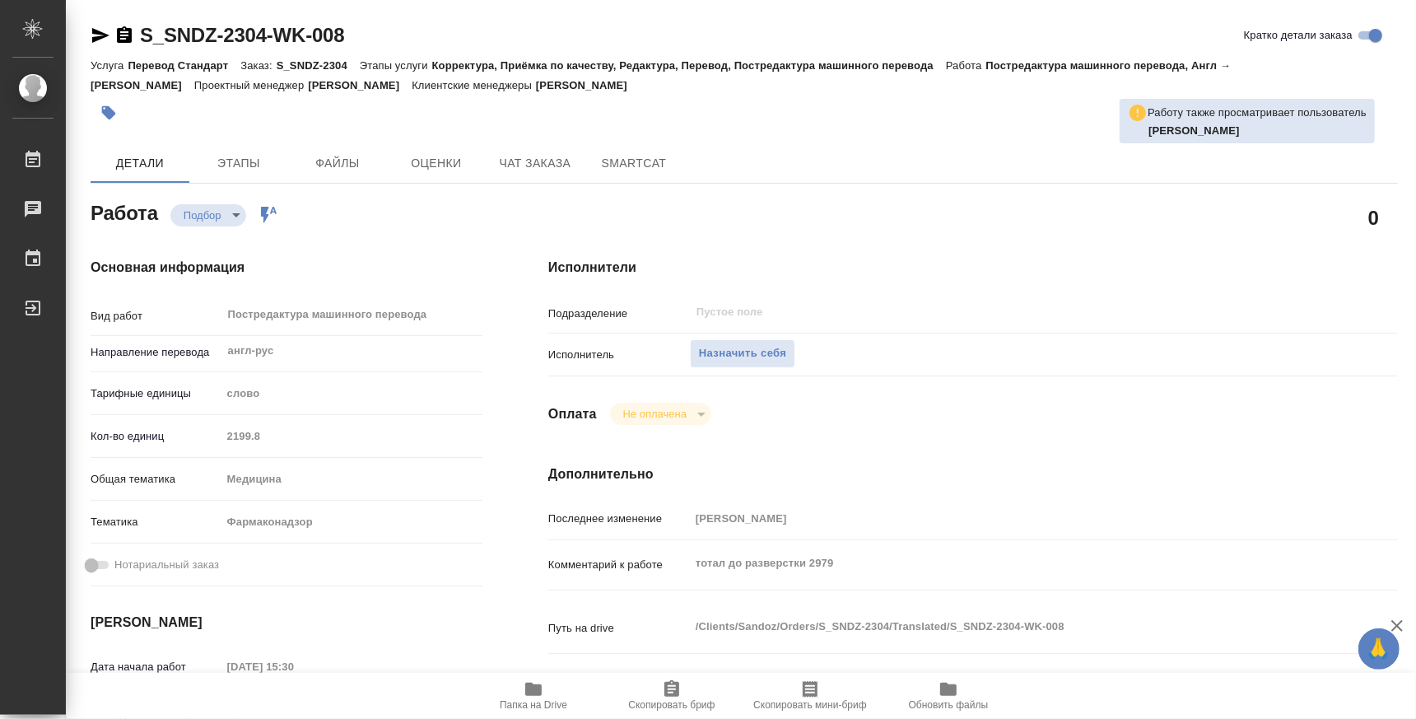
click at [524, 682] on icon "button" at bounding box center [534, 689] width 20 height 20
type textarea "x"
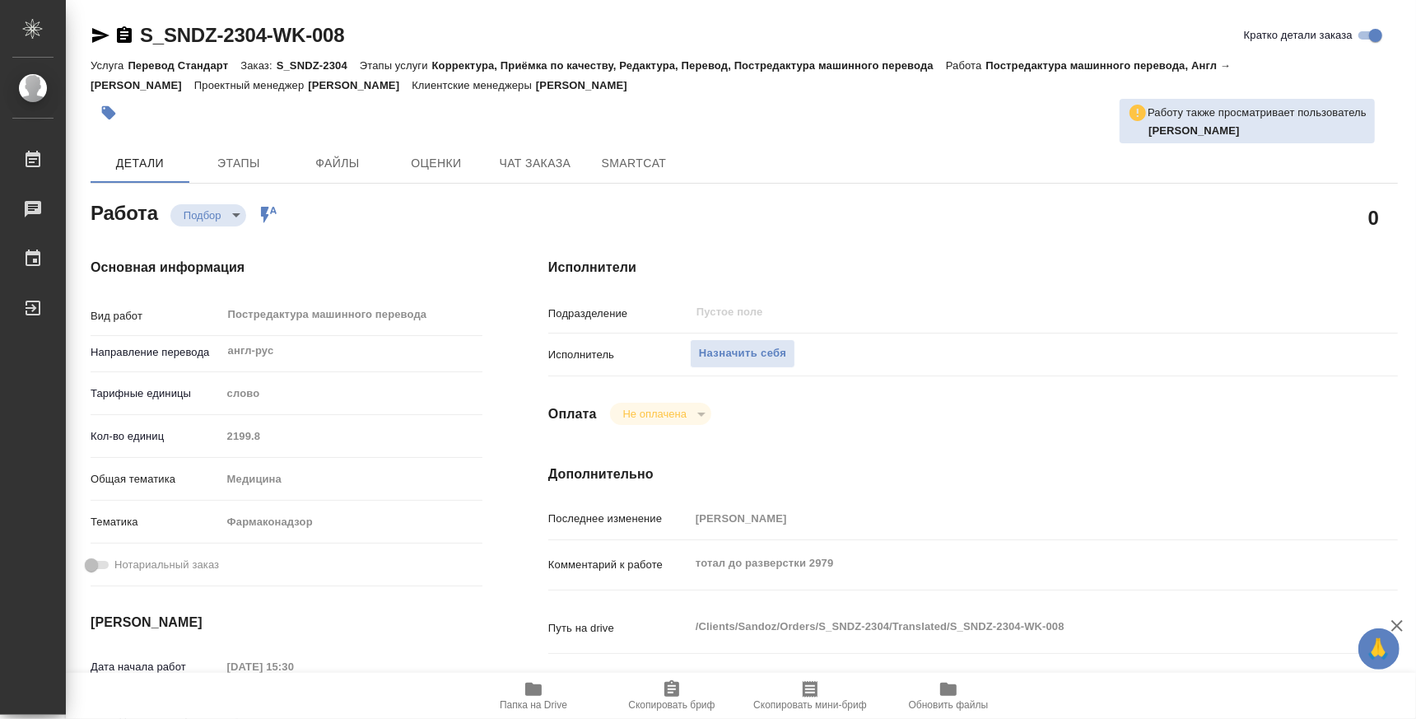
type textarea "x"
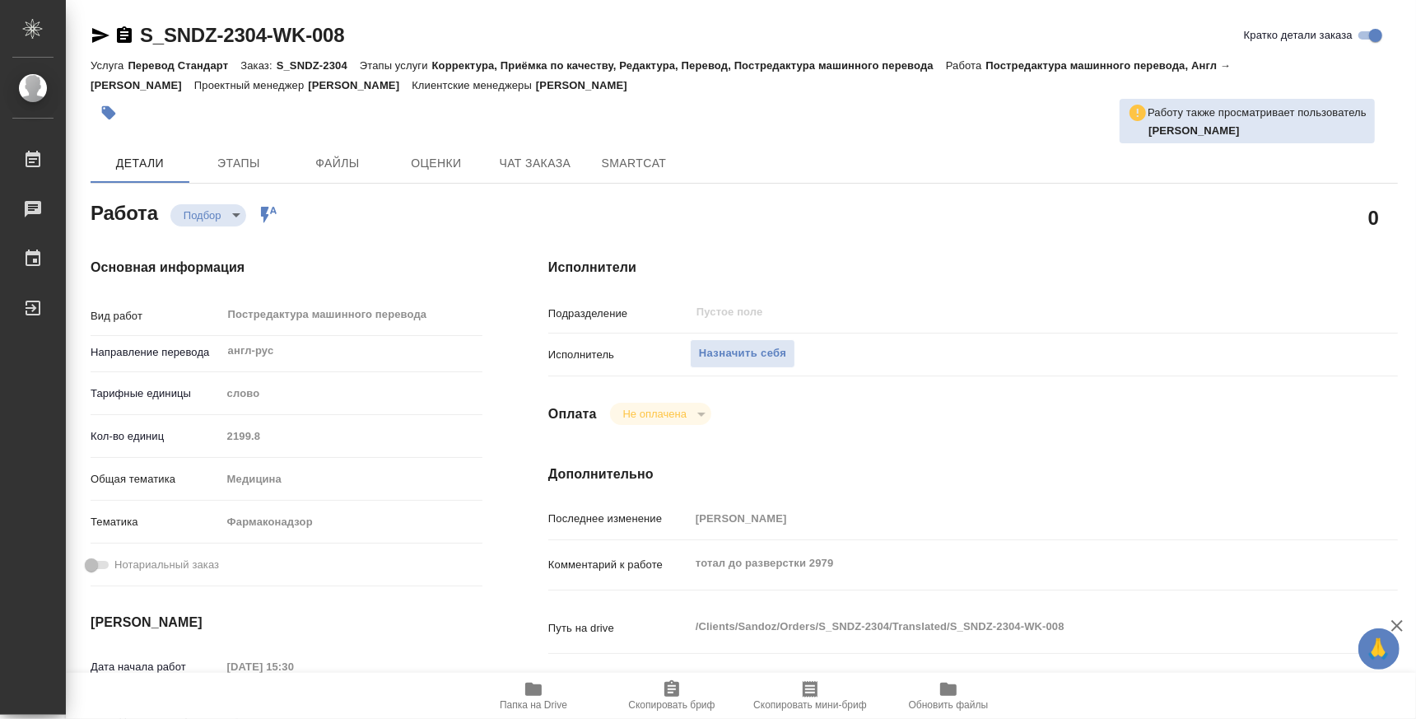
type textarea "x"
click at [756, 350] on span "Назначить себя" at bounding box center [742, 353] width 87 height 19
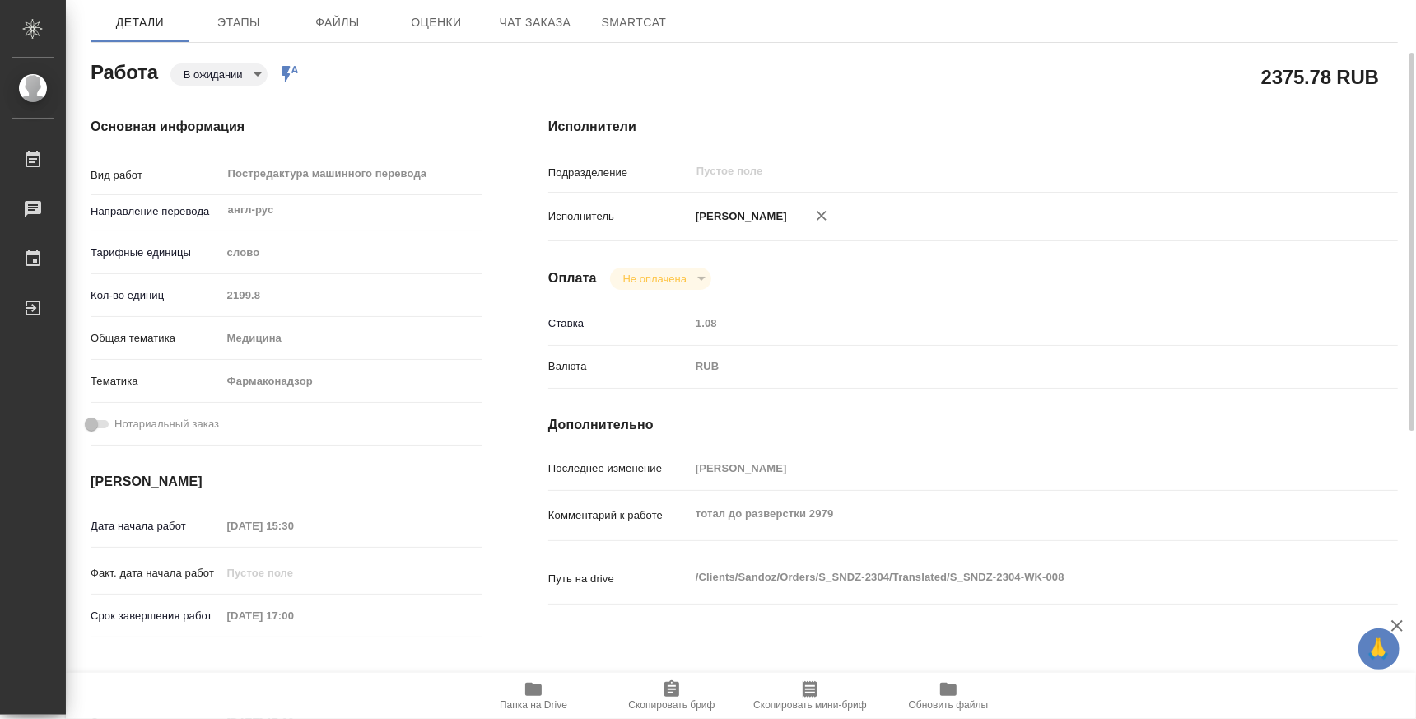
scroll to position [306, 0]
